Goal: Task Accomplishment & Management: Use online tool/utility

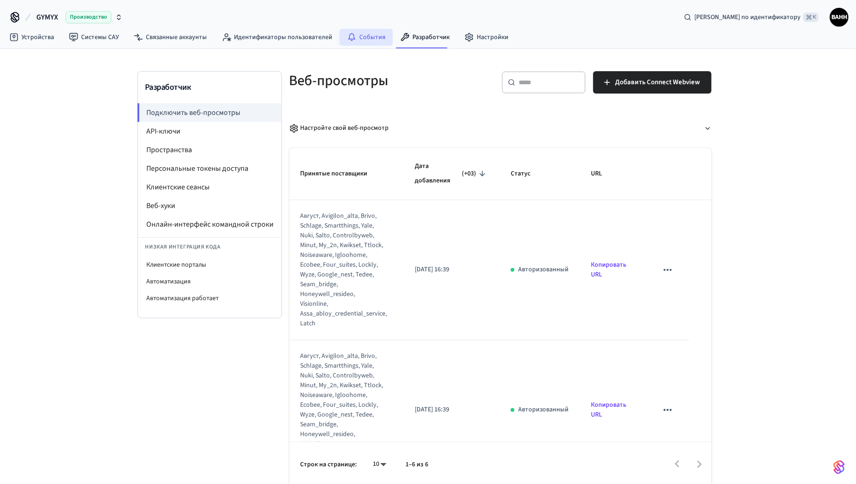
click at [366, 36] on font "События" at bounding box center [372, 37] width 26 height 9
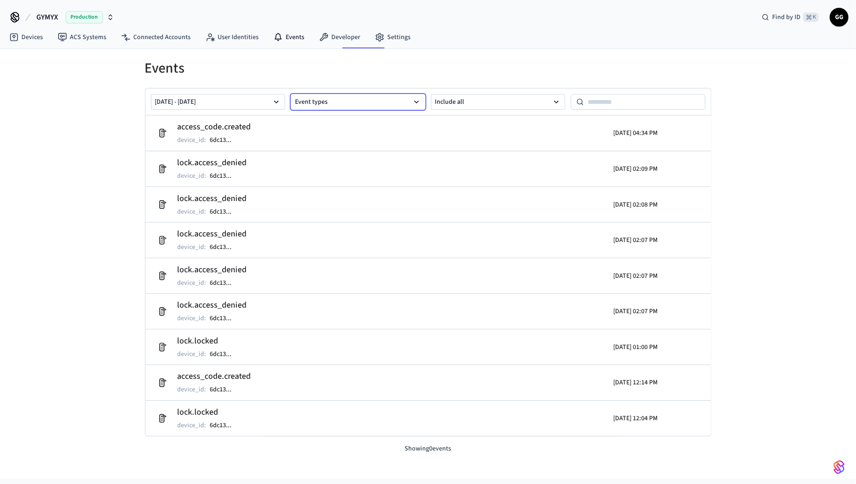
click at [365, 107] on button "Event types" at bounding box center [358, 102] width 135 height 16
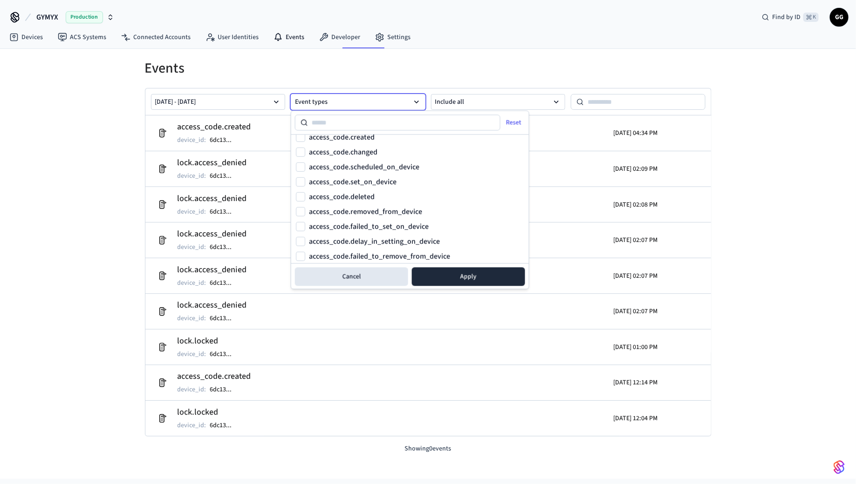
scroll to position [373, 0]
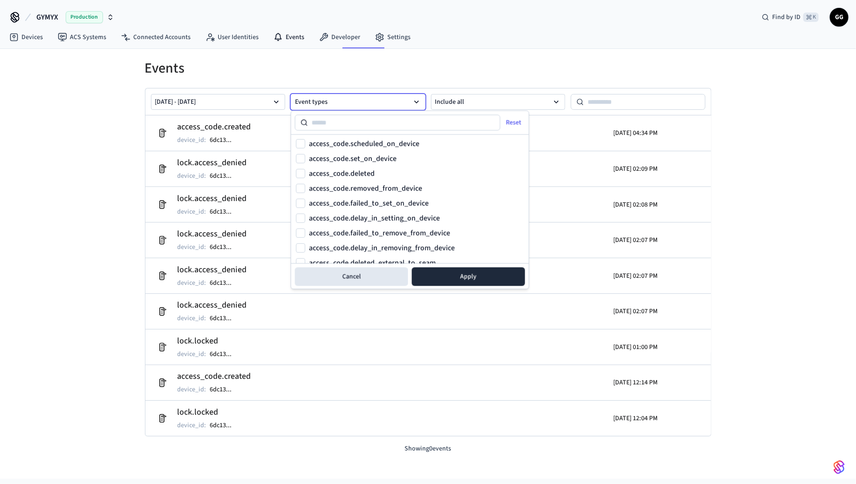
click at [358, 160] on label "access_code.set_on_device" at bounding box center [353, 158] width 88 height 7
click at [305, 160] on button "access_code.set_on_device" at bounding box center [300, 158] width 9 height 9
click at [433, 271] on button "Apply" at bounding box center [468, 277] width 113 height 19
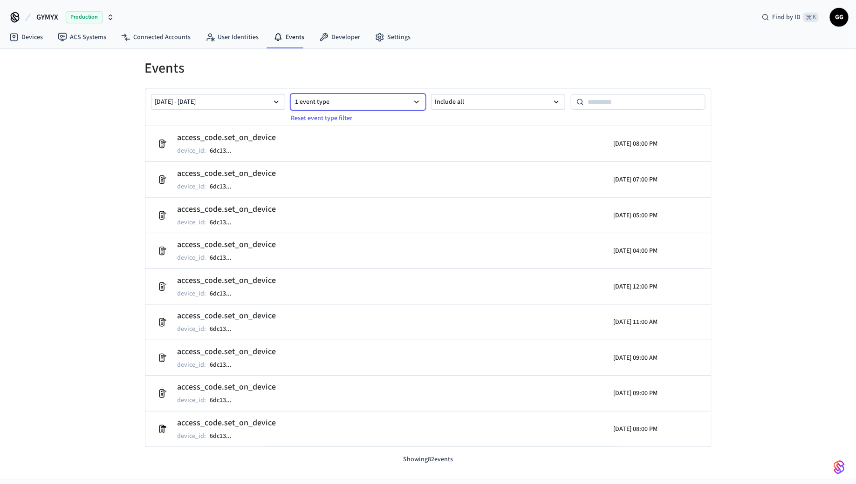
click at [313, 98] on button "1 event type" at bounding box center [358, 102] width 135 height 16
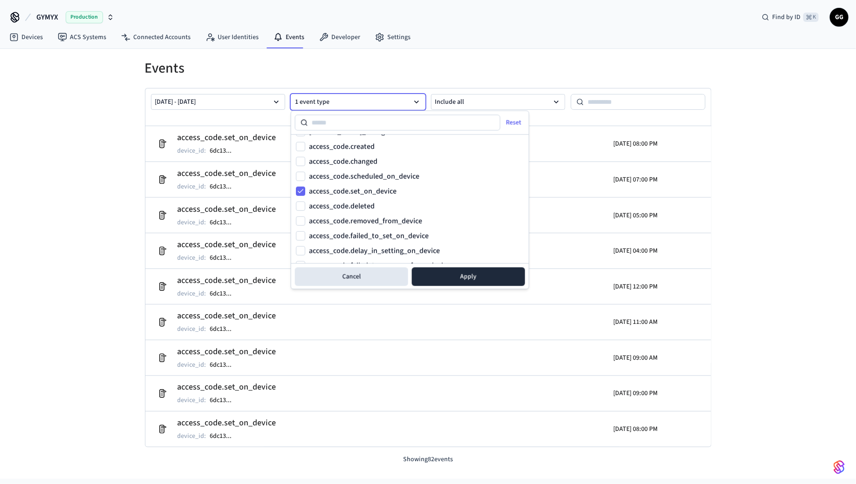
scroll to position [347, 0]
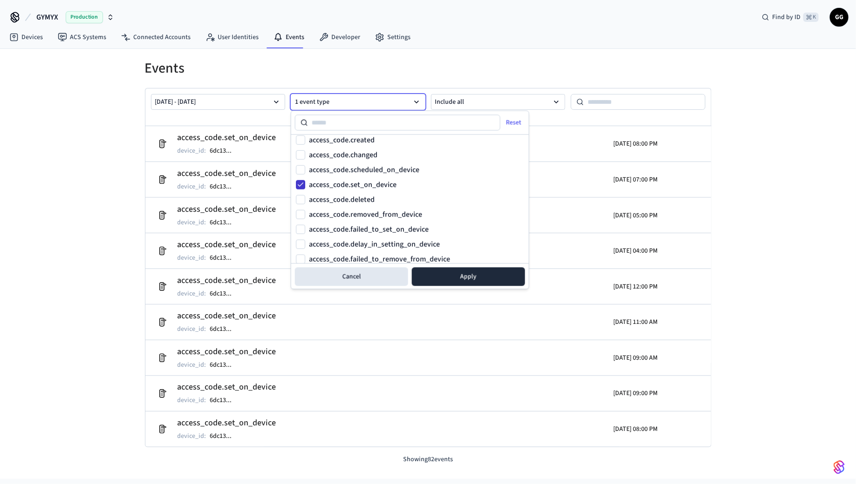
click at [300, 182] on button "access_code.set_on_device" at bounding box center [300, 184] width 9 height 9
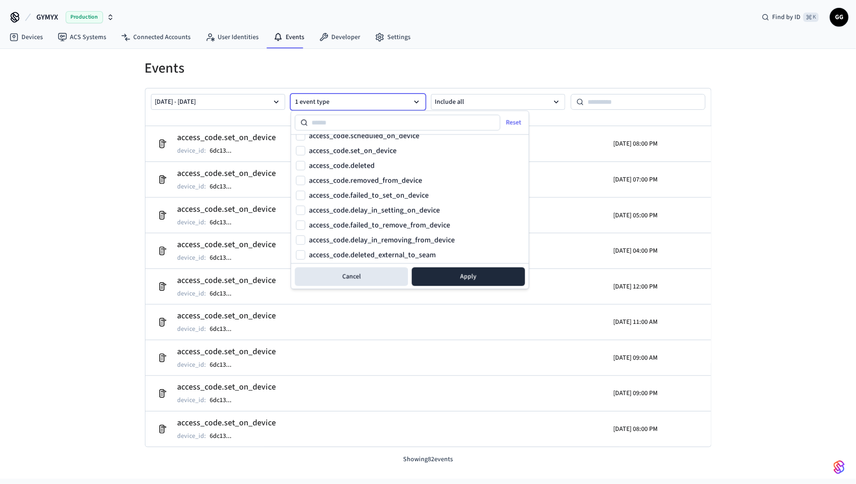
scroll to position [361, 0]
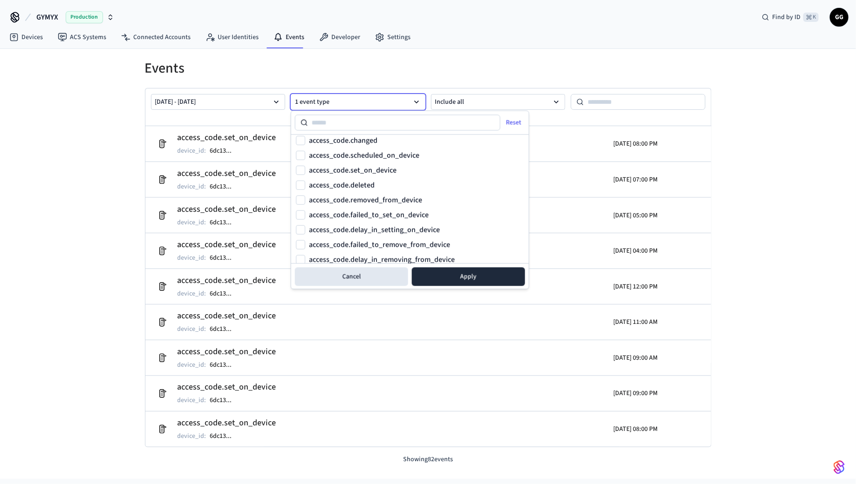
click at [314, 211] on label "access_code.failed_to_set_on_device" at bounding box center [369, 214] width 120 height 7
click at [305, 211] on button "access_code.failed_to_set_on_device" at bounding box center [300, 215] width 9 height 9
click at [461, 280] on button "Apply" at bounding box center [468, 277] width 113 height 19
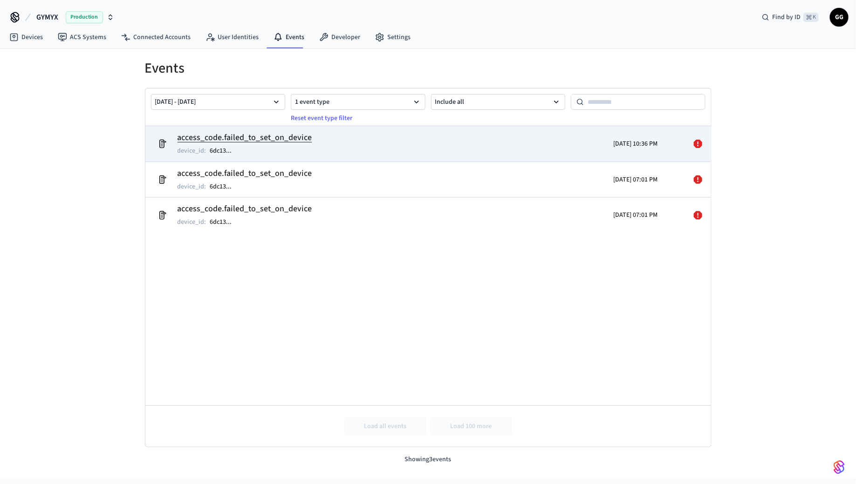
click at [651, 143] on p "[DATE] 10:36 PM" at bounding box center [635, 143] width 44 height 9
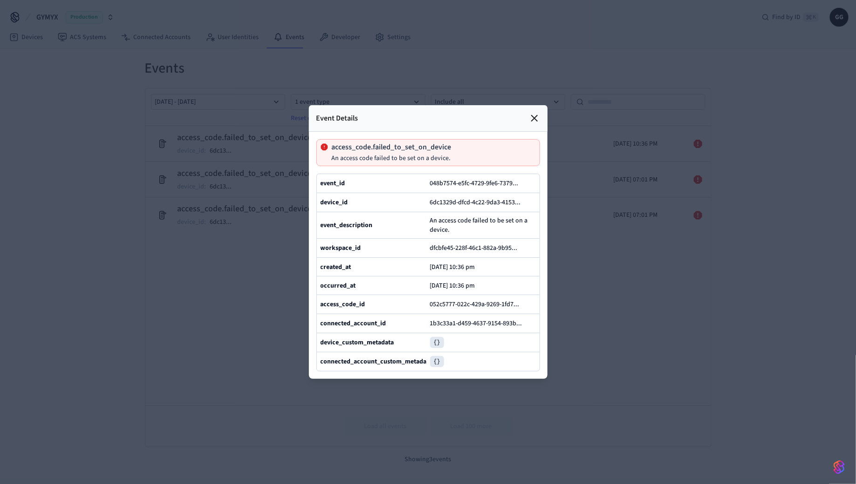
click at [537, 116] on icon at bounding box center [535, 119] width 6 height 6
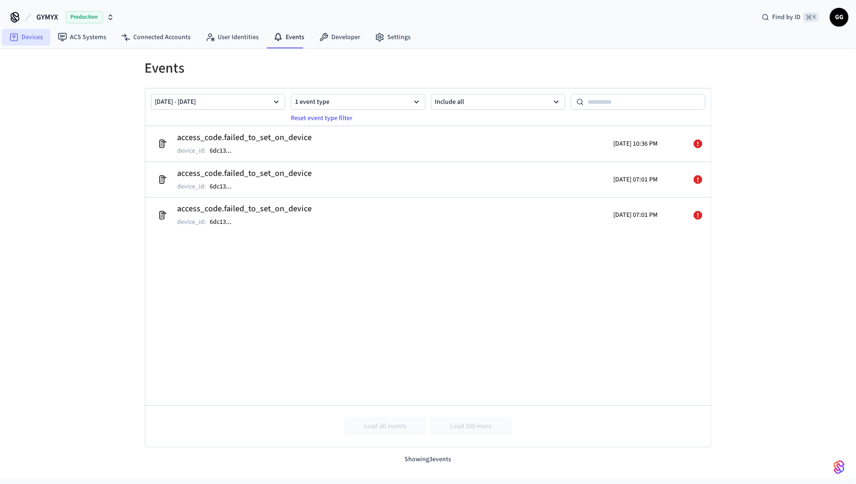
click at [29, 35] on link "Devices" at bounding box center [26, 37] width 48 height 17
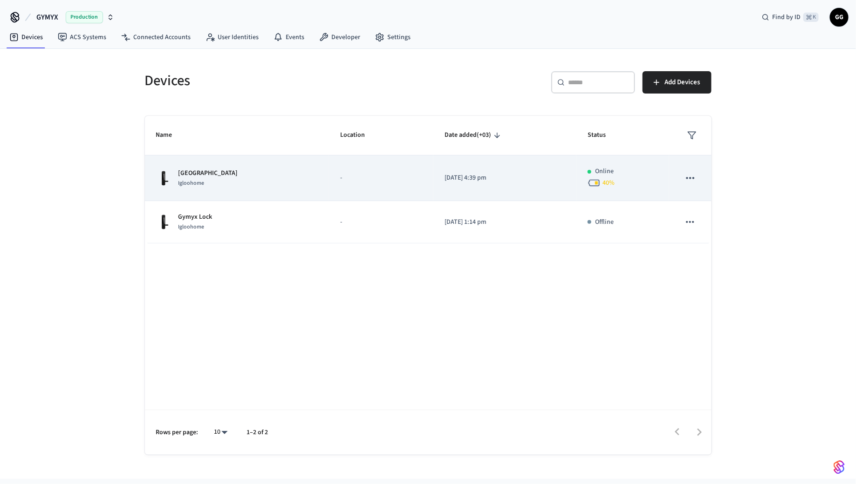
click at [593, 179] on icon "sticky table" at bounding box center [593, 183] width 13 height 13
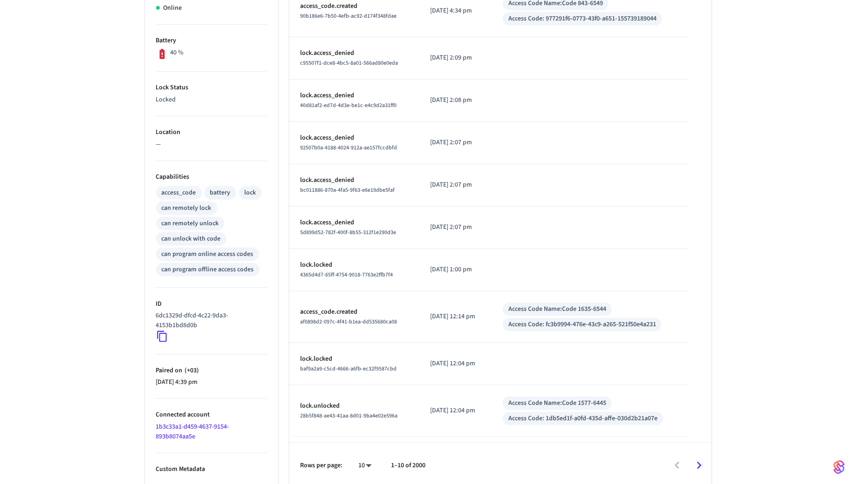
scroll to position [219, 0]
click at [181, 432] on link "1b3c33a1-d459-4637-9154-893b8074aa5e" at bounding box center [192, 430] width 73 height 19
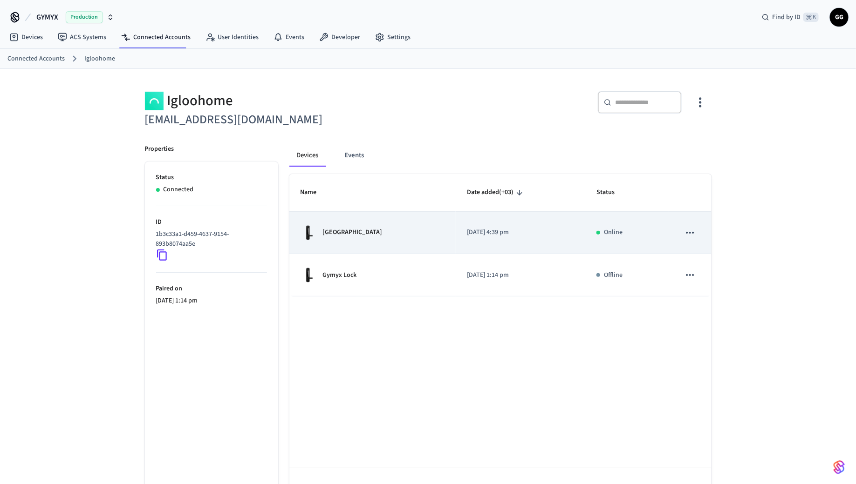
click at [326, 242] on td "[GEOGRAPHIC_DATA]" at bounding box center [372, 233] width 167 height 42
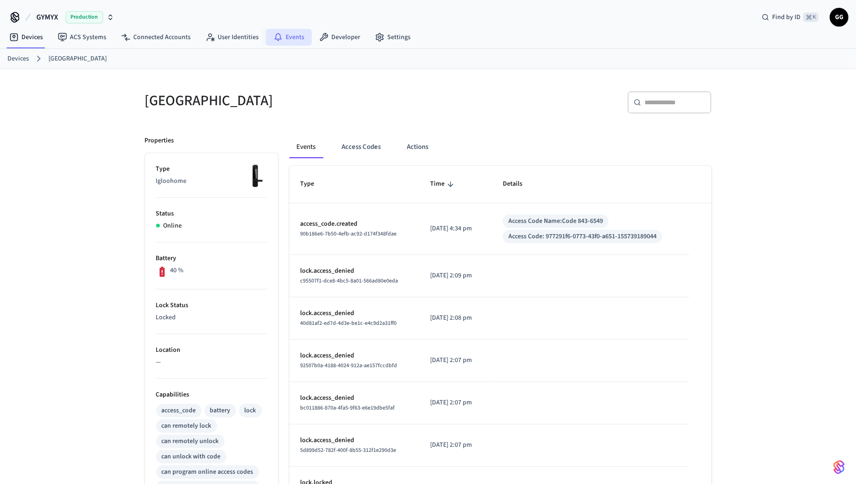
click at [287, 36] on link "Events" at bounding box center [289, 37] width 46 height 17
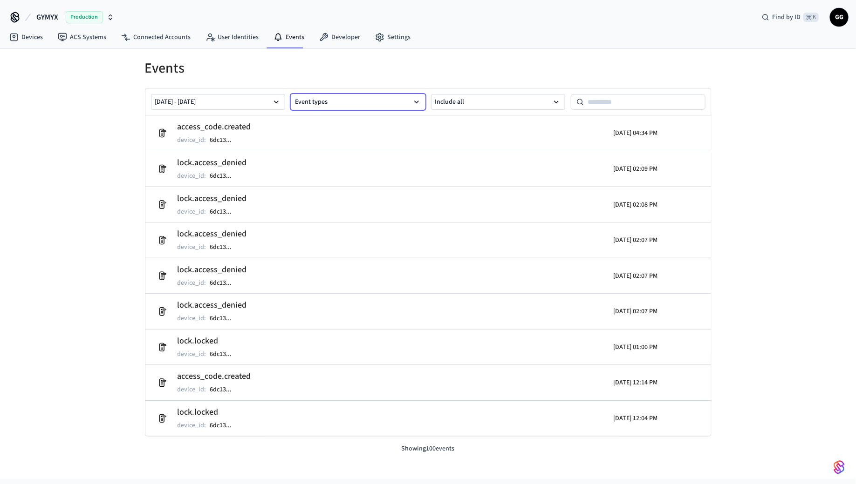
click at [361, 97] on button "Event types" at bounding box center [358, 102] width 135 height 16
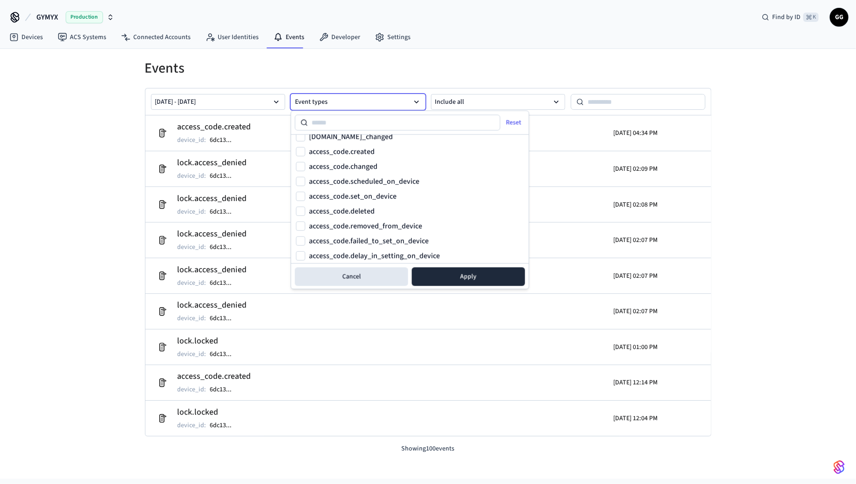
scroll to position [332, 0]
click at [351, 198] on label "access_code.set_on_device" at bounding box center [353, 199] width 88 height 7
click at [305, 198] on button "access_code.set_on_device" at bounding box center [300, 199] width 9 height 9
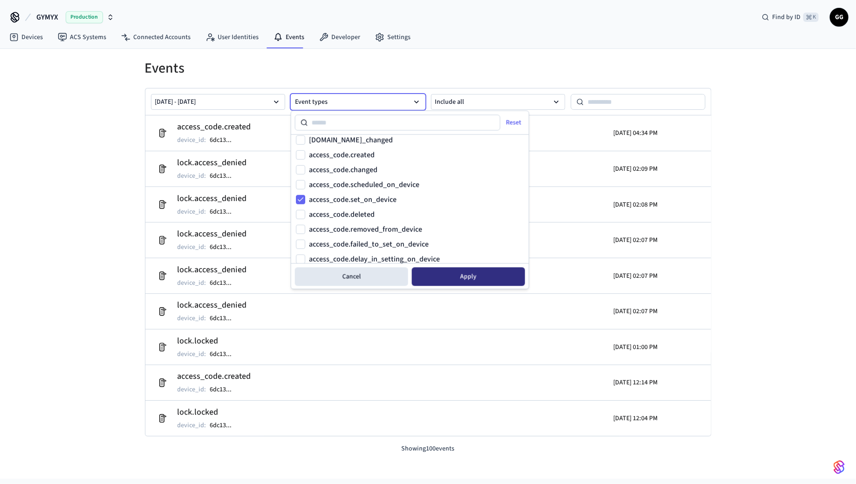
click at [439, 275] on button "Apply" at bounding box center [468, 277] width 113 height 19
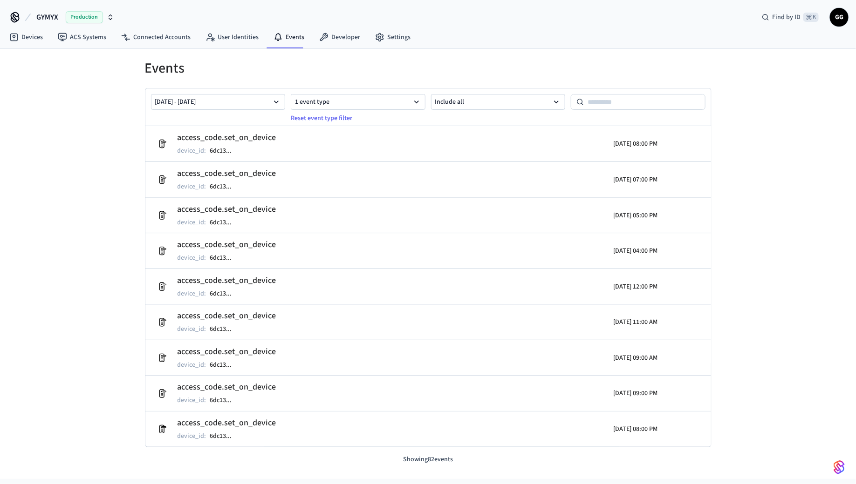
click at [443, 460] on p "Showing 82 events" at bounding box center [428, 460] width 566 height 10
click at [277, 103] on icon "button" at bounding box center [276, 101] width 9 height 9
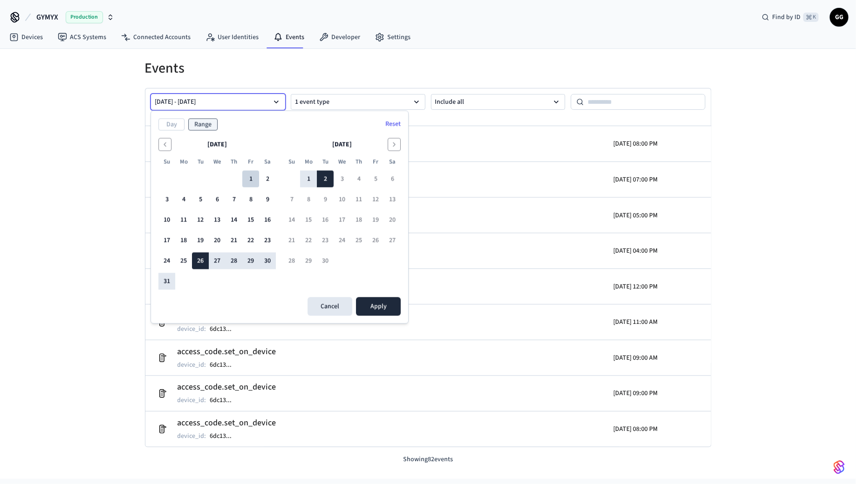
click at [256, 181] on button "1" at bounding box center [250, 179] width 17 height 17
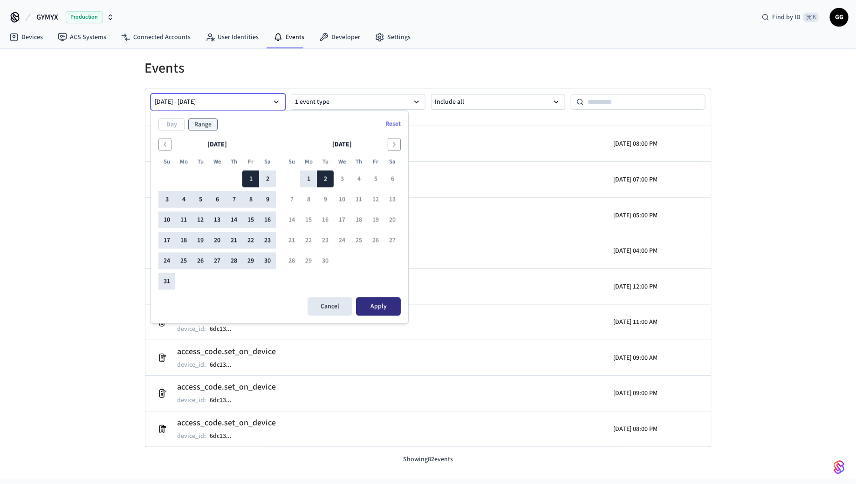
click at [372, 303] on button "Apply" at bounding box center [378, 307] width 45 height 19
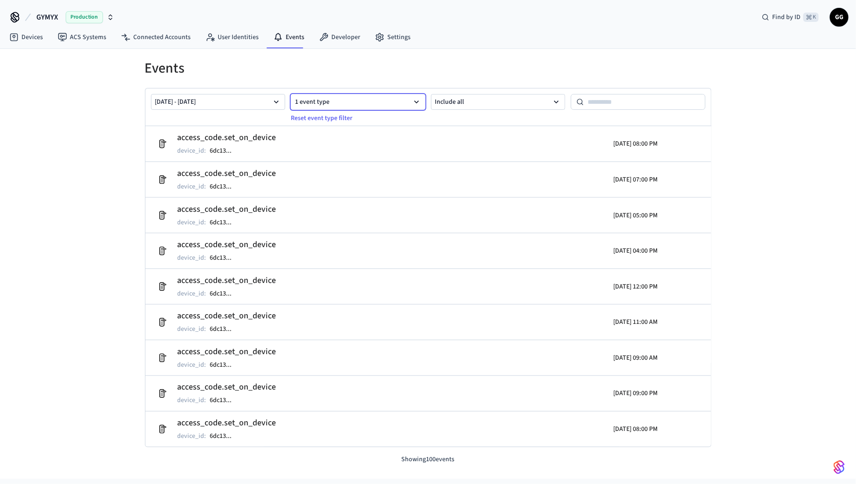
click at [353, 101] on button "1 event type" at bounding box center [358, 102] width 135 height 16
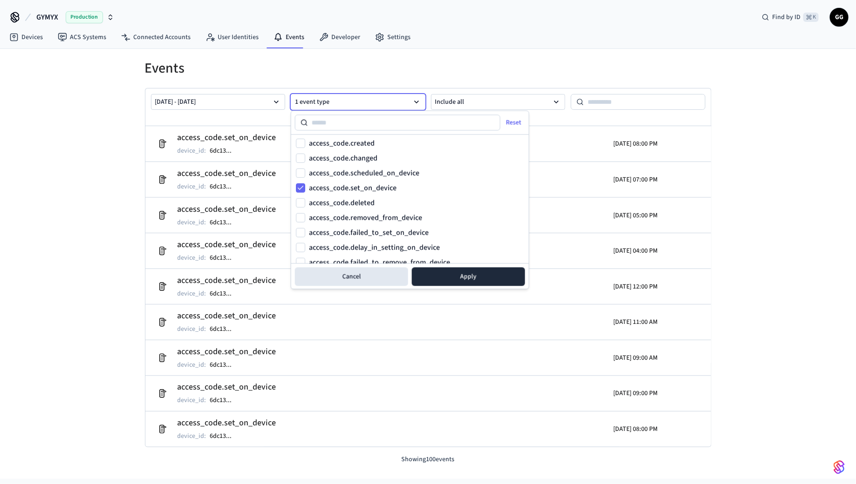
scroll to position [345, 0]
click at [355, 172] on label "access_code.scheduled_on_device" at bounding box center [364, 171] width 110 height 7
click at [305, 172] on button "access_code.scheduled_on_device" at bounding box center [300, 171] width 9 height 9
click at [456, 271] on button "Apply" at bounding box center [468, 277] width 113 height 19
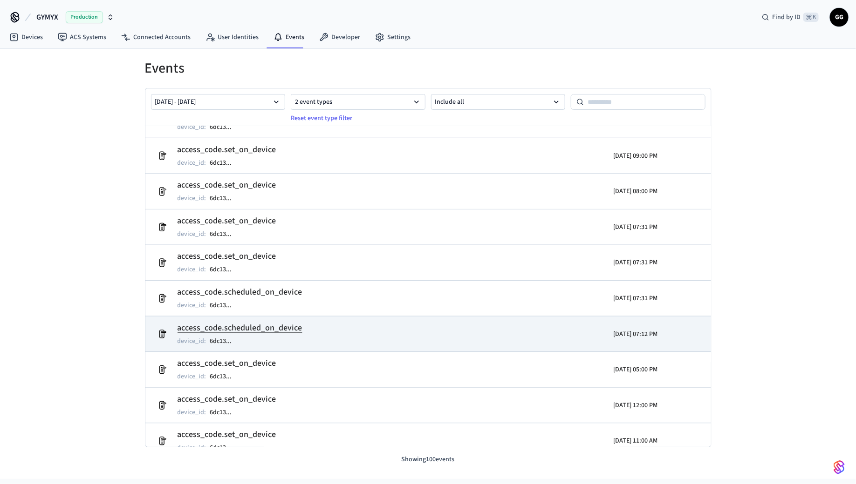
scroll to position [233, 0]
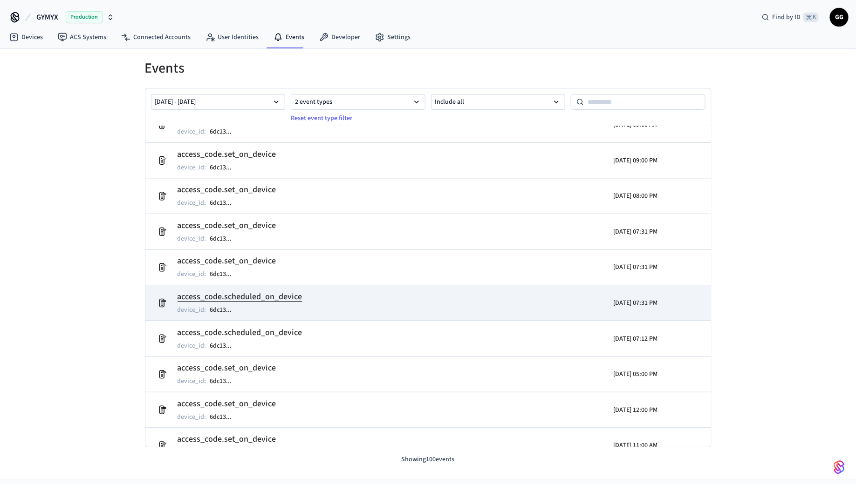
click at [260, 298] on h2 "access_code.scheduled_on_device" at bounding box center [239, 297] width 125 height 13
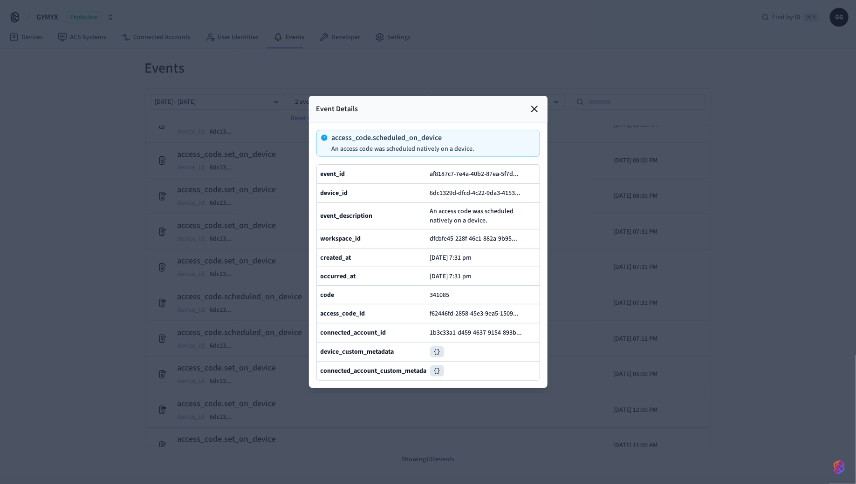
click at [530, 109] on icon at bounding box center [534, 108] width 11 height 11
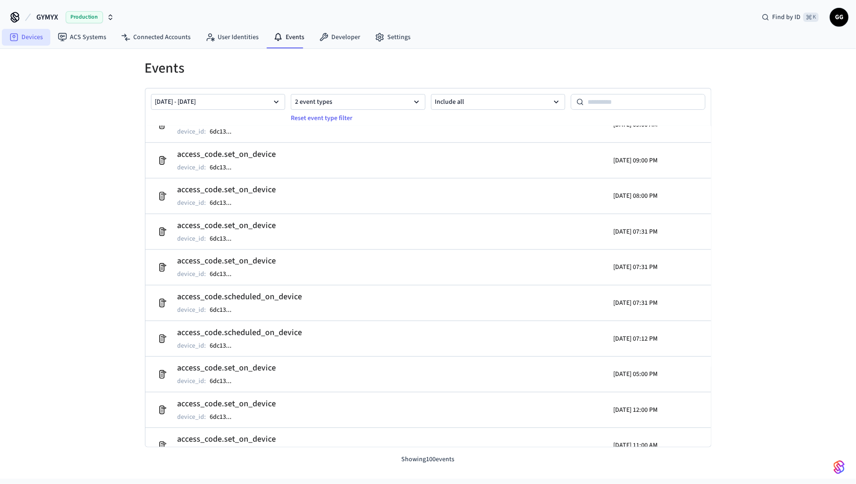
click at [26, 36] on link "Devices" at bounding box center [26, 37] width 48 height 17
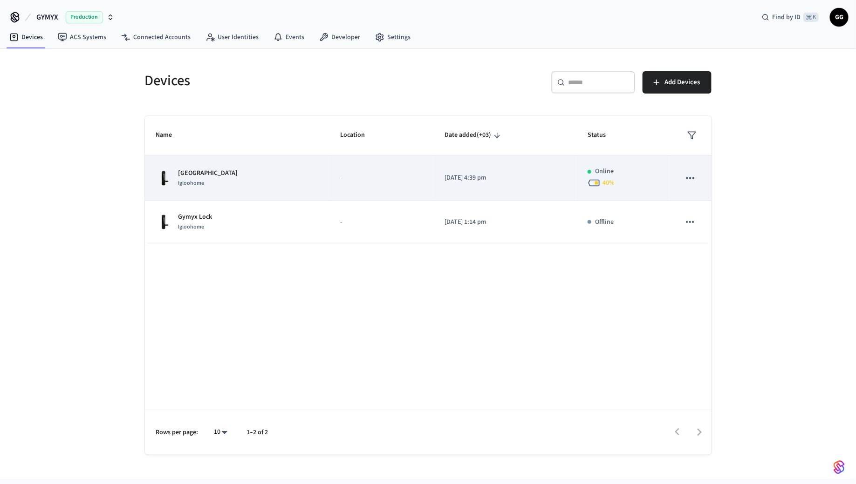
click at [375, 177] on p "-" at bounding box center [381, 178] width 82 height 10
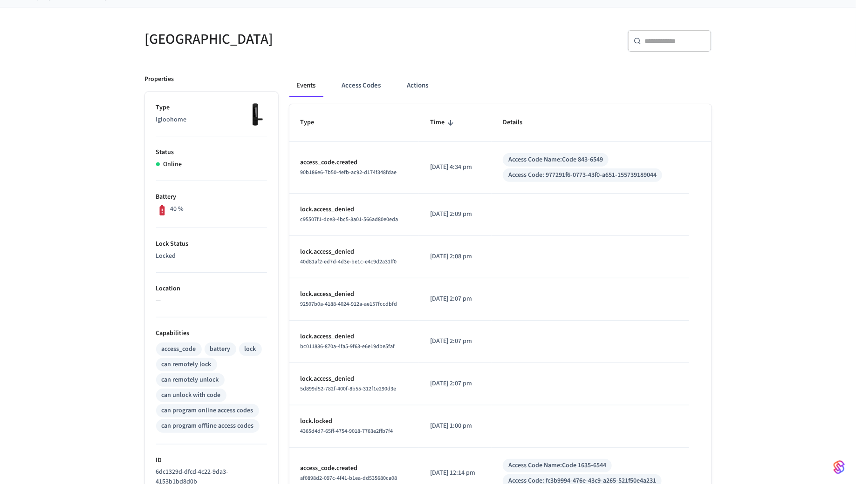
scroll to position [219, 0]
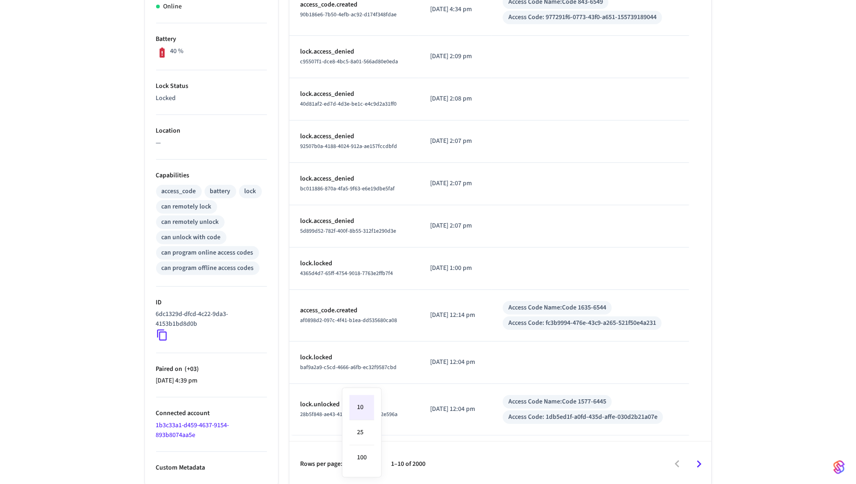
click at [372, 467] on body "GYMYX Production Find by ID ⌘ K GG Devices ACS Systems Connected Accounts User …" at bounding box center [428, 134] width 856 height 706
click at [368, 460] on li "100" at bounding box center [361, 458] width 25 height 25
type input "***"
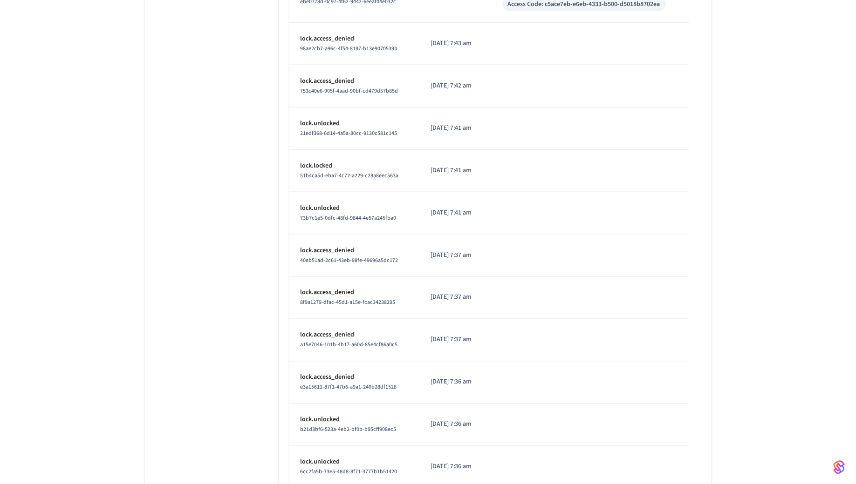
scroll to position [4171, 0]
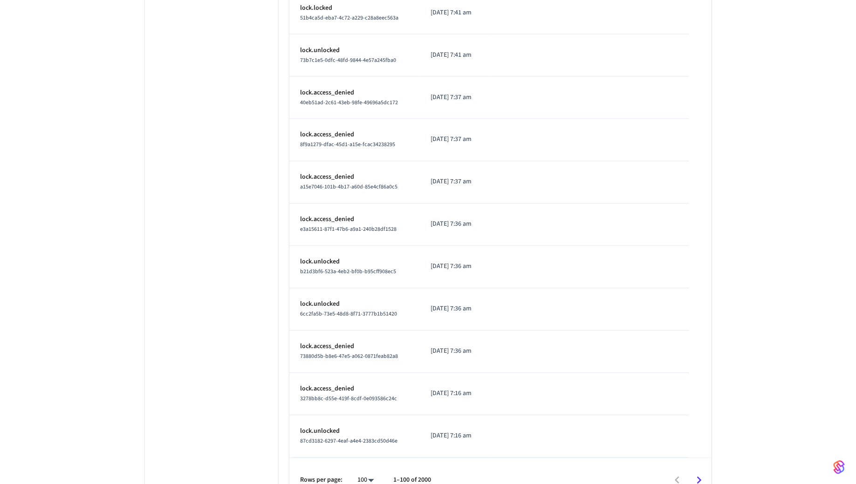
click at [697, 474] on icon "Go to next page" at bounding box center [699, 481] width 14 height 14
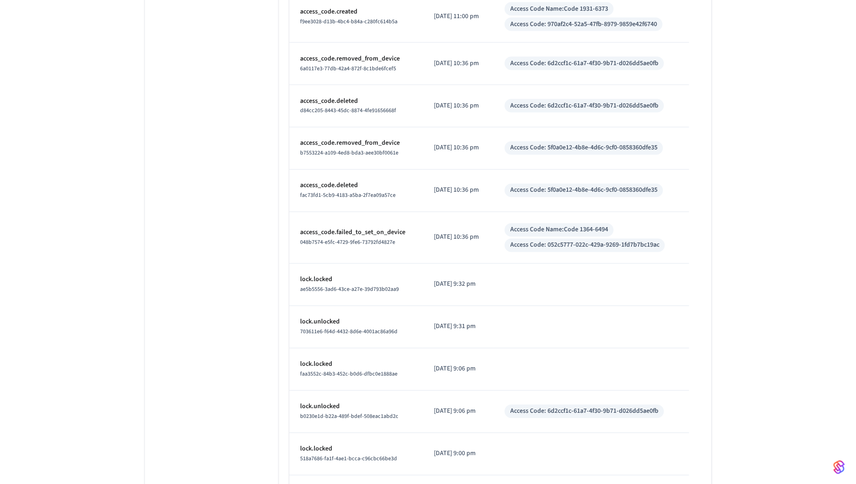
scroll to position [4283, 0]
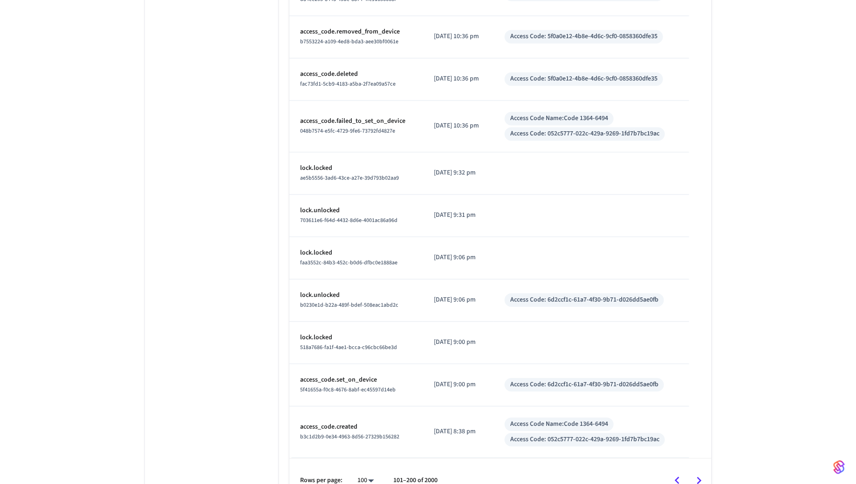
click at [698, 477] on icon "Go to next page" at bounding box center [699, 480] width 5 height 7
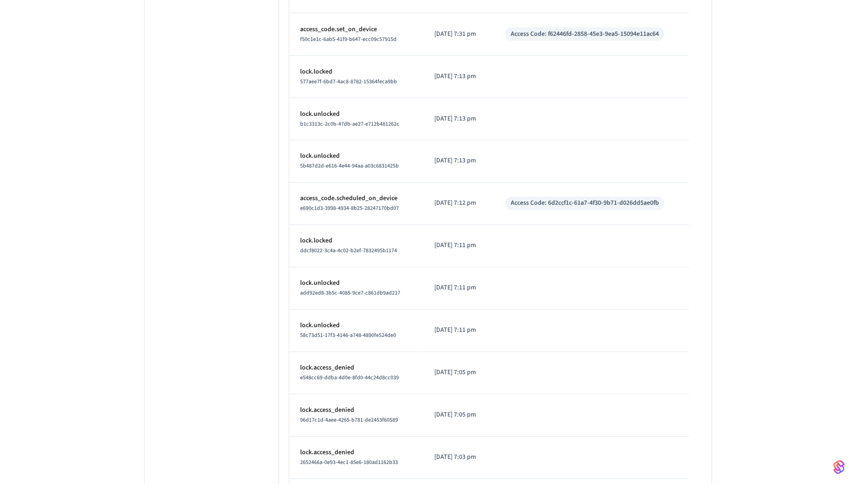
scroll to position [695, 0]
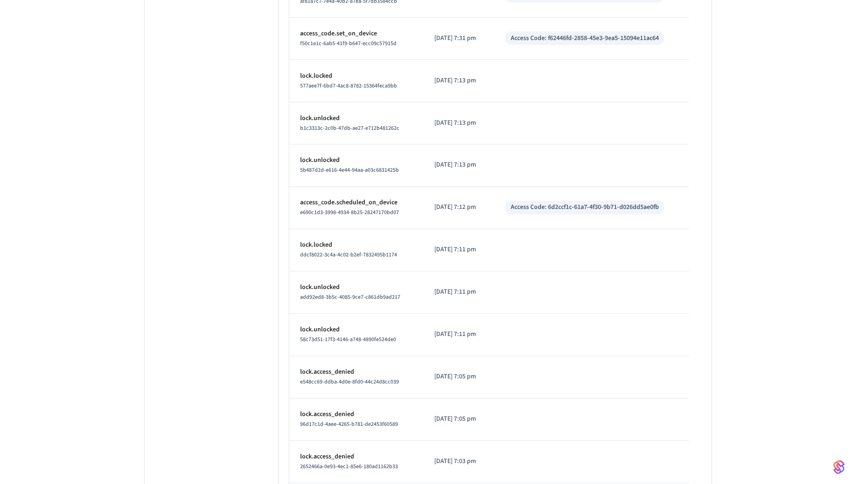
click at [599, 204] on div "Access Code: 6d2ccf1c-61a7-4f30-9b71-d026dd5ae0fb" at bounding box center [585, 208] width 148 height 10
drag, startPoint x: 557, startPoint y: 204, endPoint x: 663, endPoint y: 207, distance: 105.8
click at [659, 207] on div "Access Code: 6d2ccf1c-61a7-4f30-9b71-d026dd5ae0fb" at bounding box center [585, 208] width 148 height 10
drag, startPoint x: 667, startPoint y: 205, endPoint x: 557, endPoint y: 201, distance: 110.5
click at [557, 203] on div "Access Code: 6d2ccf1c-61a7-4f30-9b71-d026dd5ae0fb" at bounding box center [585, 208] width 148 height 10
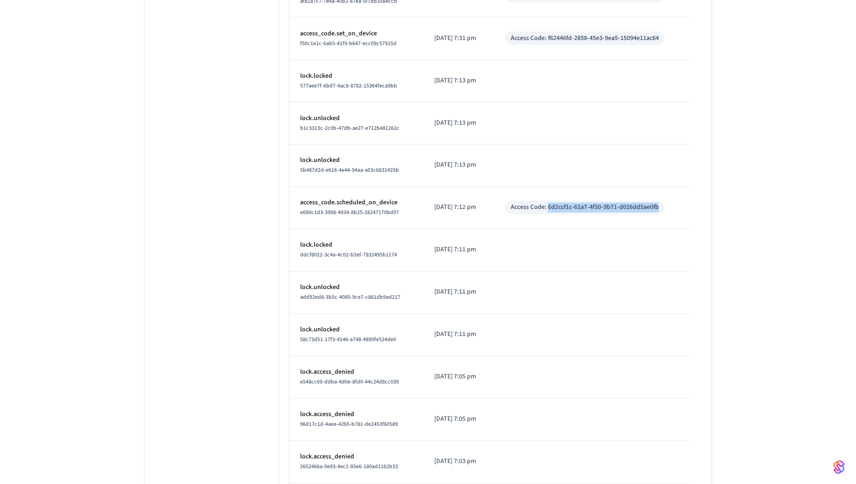
copy div "6d2ccf1c-61a7-4f30-9b71-d026dd5ae0fb"
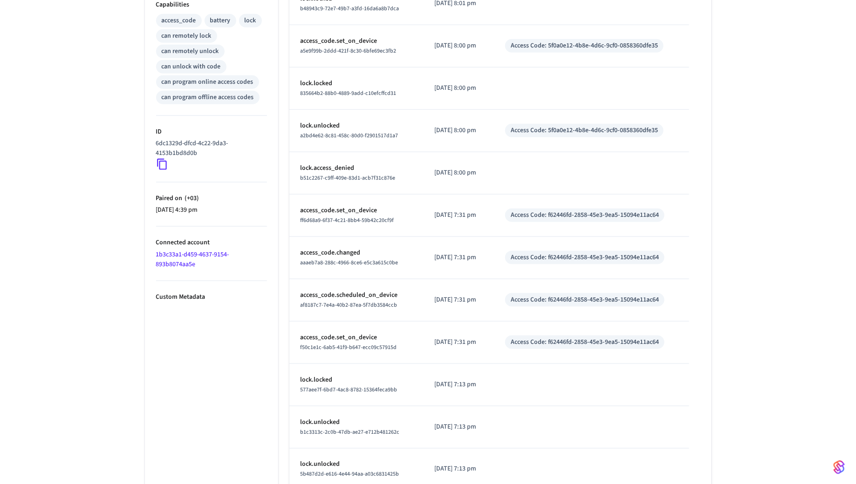
scroll to position [703, 0]
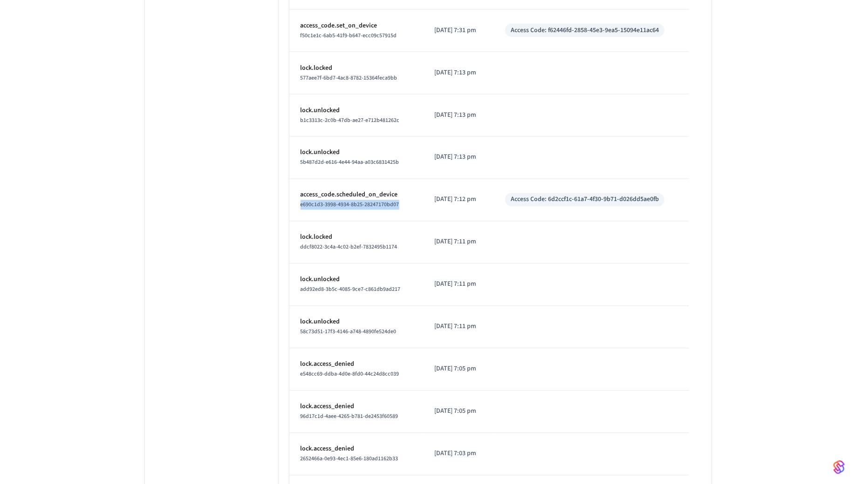
drag, startPoint x: 300, startPoint y: 200, endPoint x: 407, endPoint y: 202, distance: 107.6
click at [407, 202] on td "access_code.scheduled_on_device e690c1d3-3998-4934-8b25-28247170bd07" at bounding box center [356, 200] width 134 height 42
copy span "e690c1d3-3998-4934-8b25-28247170bd07"
